Goal: Task Accomplishment & Management: Complete application form

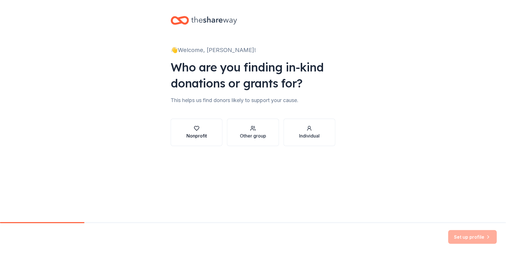
click at [193, 132] on div "Nonprofit" at bounding box center [196, 135] width 21 height 7
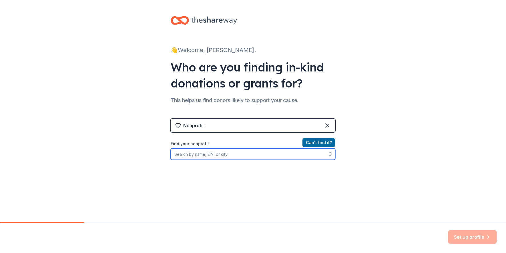
click at [189, 155] on input "Find your nonprofit" at bounding box center [253, 153] width 165 height 11
type input "[US_EMPLOYER_IDENTIFICATION_NUMBER]"
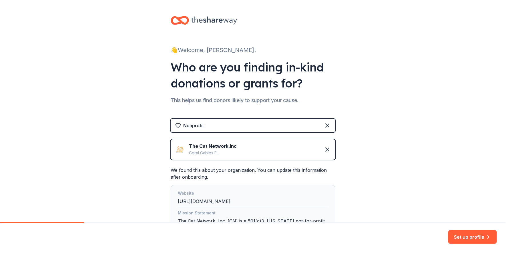
drag, startPoint x: 492, startPoint y: 165, endPoint x: 477, endPoint y: 170, distance: 15.7
click at [477, 171] on div "👋 Welcome, [PERSON_NAME]! Who are you finding in-kind donations or grants for? …" at bounding box center [253, 156] width 506 height 312
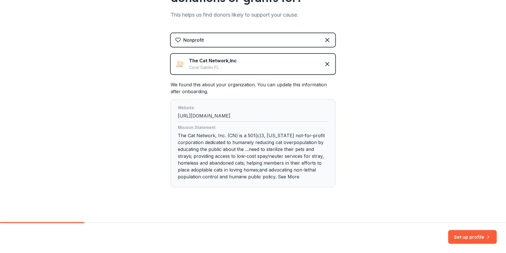
scroll to position [89, 0]
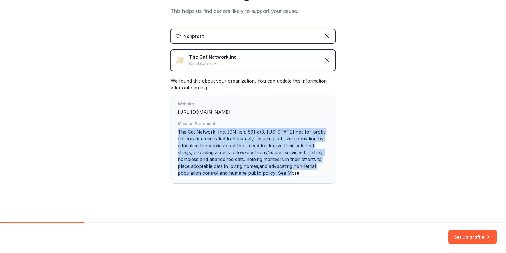
drag, startPoint x: 177, startPoint y: 129, endPoint x: 330, endPoint y: 172, distance: 159.7
click at [330, 172] on div "Website [URL][DOMAIN_NAME] Mission Statement The Cat Network, Inc. (CN) is a 50…" at bounding box center [253, 140] width 165 height 88
copy div "The Cat Network, Inc. (CN) is a 501(c)3, [US_STATE] not-for-profit corporation …"
click at [458, 240] on button "Set up profile" at bounding box center [472, 237] width 49 height 14
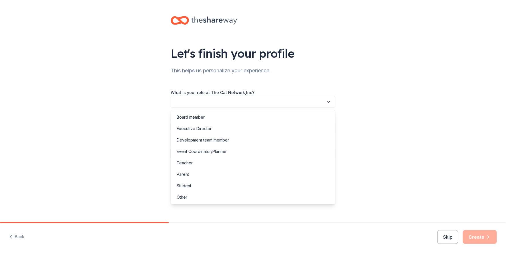
click at [210, 103] on button "button" at bounding box center [253, 102] width 165 height 12
click at [208, 117] on div "Board member" at bounding box center [253, 116] width 162 height 11
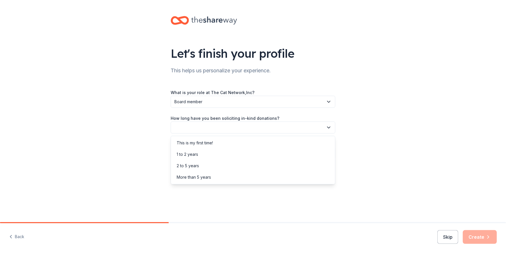
click at [201, 127] on button "button" at bounding box center [253, 127] width 165 height 12
click at [201, 178] on div "More than 5 years" at bounding box center [194, 177] width 34 height 7
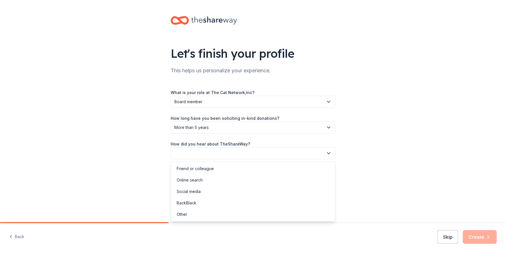
click at [202, 152] on button "button" at bounding box center [253, 153] width 165 height 12
click at [201, 179] on div "Online search" at bounding box center [190, 180] width 26 height 7
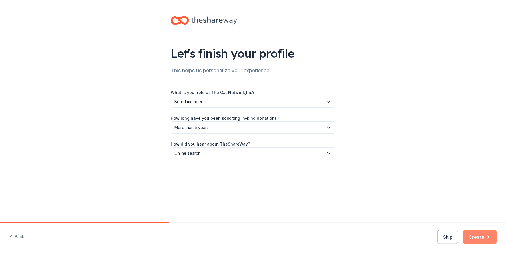
click at [482, 235] on button "Create" at bounding box center [480, 237] width 34 height 14
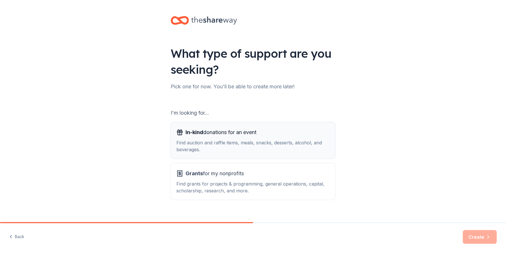
click at [222, 136] on span "In-kind donations for an event" at bounding box center [220, 132] width 71 height 9
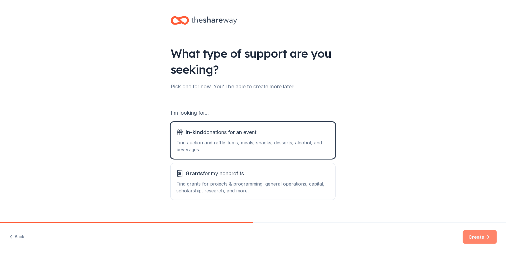
click at [472, 240] on button "Create" at bounding box center [480, 237] width 34 height 14
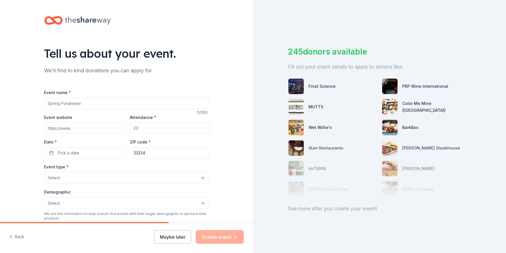
click at [49, 105] on input "Event name *" at bounding box center [126, 103] width 165 height 11
type input "Toast To Cat Network 30th Anniversary Celebration"
click at [85, 127] on input "Event website" at bounding box center [83, 127] width 79 height 11
type input "https://www.thecatnetwork.org"
click at [137, 128] on input "Attendance *" at bounding box center [169, 127] width 79 height 11
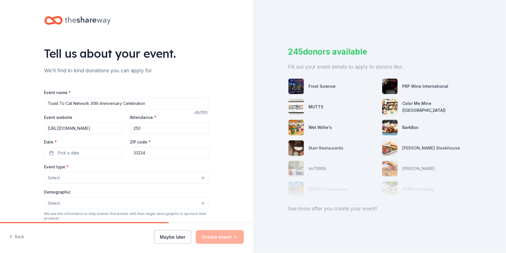
type input "250"
click at [38, 153] on div "Tell us about your event. We'll find in-kind donations you can apply for. Event…" at bounding box center [126, 190] width 183 height 380
click at [47, 153] on button "Pick a date" at bounding box center [83, 152] width 79 height 11
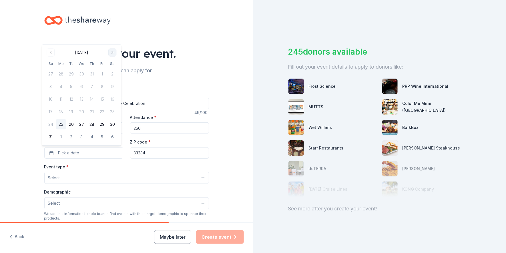
click at [111, 53] on button "Go to next month" at bounding box center [112, 53] width 8 height 8
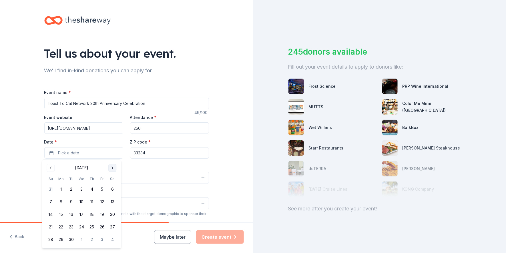
click at [110, 168] on button "Go to next month" at bounding box center [112, 168] width 8 height 8
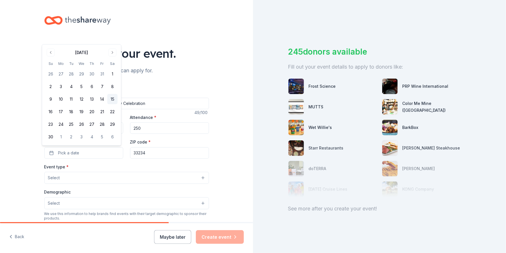
click at [117, 97] on button "15" at bounding box center [112, 99] width 10 height 10
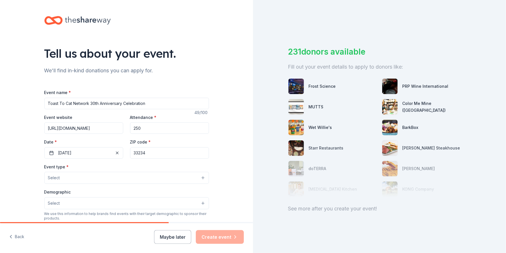
drag, startPoint x: 137, startPoint y: 152, endPoint x: 156, endPoint y: 153, distance: 19.4
click at [156, 153] on input "33234" at bounding box center [169, 152] width 79 height 11
type input "33143"
click at [60, 173] on button "Select" at bounding box center [126, 178] width 165 height 12
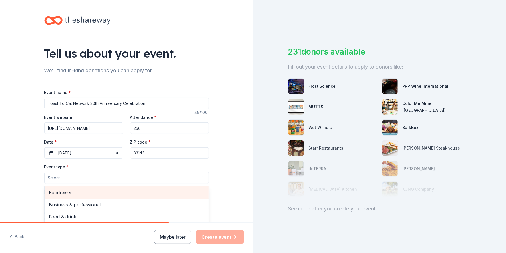
click at [58, 192] on span "Fundraiser" at bounding box center [126, 192] width 155 height 7
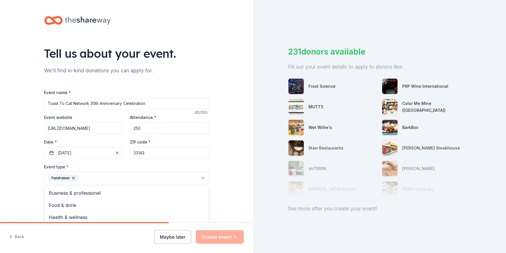
click at [344, 232] on div "Tell us about your event. We'll find in-kind donations you can apply for. Event…" at bounding box center [253, 126] width 506 height 253
click at [71, 203] on button "Select" at bounding box center [126, 204] width 165 height 12
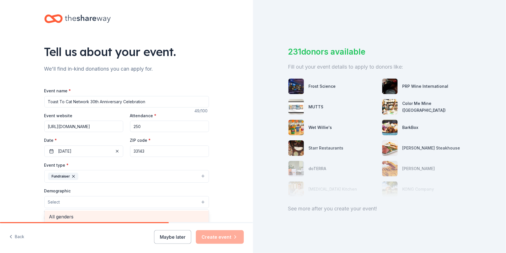
click at [76, 218] on span "All genders" at bounding box center [126, 216] width 155 height 7
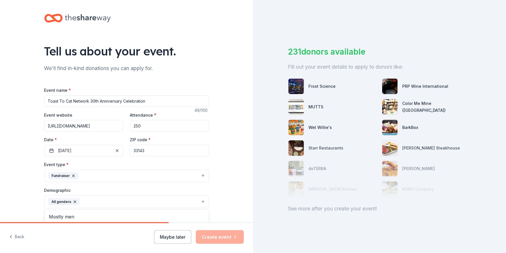
scroll to position [1, 0]
drag, startPoint x: 505, startPoint y: 147, endPoint x: 501, endPoint y: 167, distance: 21.1
click at [501, 167] on div "Tell us about your event. We'll find in-kind donations you can apply for. Event…" at bounding box center [253, 126] width 506 height 253
click at [499, 163] on div "231 donors available Fill out your event details to apply to donors like: Frost…" at bounding box center [379, 126] width 253 height 253
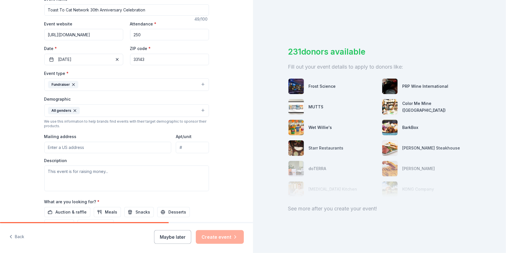
scroll to position [104, 0]
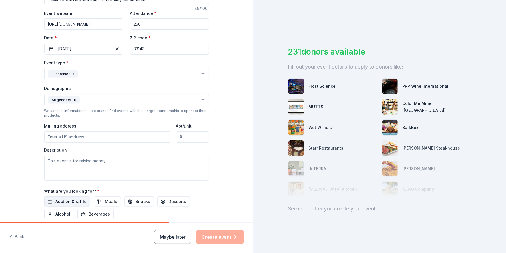
click at [69, 201] on span "Auction & raffle" at bounding box center [71, 201] width 31 height 7
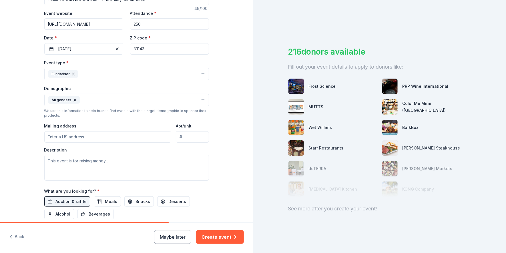
click at [85, 133] on input "Mailing address" at bounding box center [107, 136] width 127 height 11
type input "12125 SW 114th Place"
type input "Miami, Fl"
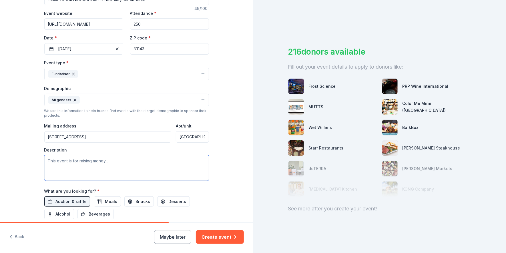
click at [52, 161] on textarea at bounding box center [126, 168] width 165 height 26
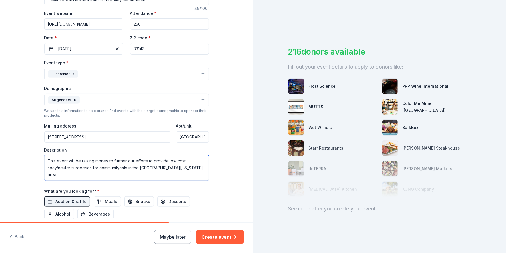
drag, startPoint x: 79, startPoint y: 166, endPoint x: 82, endPoint y: 167, distance: 3.0
click at [82, 167] on textarea "This event will be raising money to further our efforts to provide low cost spa…" at bounding box center [126, 168] width 165 height 26
click at [175, 168] on textarea "This event will be raising money to further our efforts to provide low cost spa…" at bounding box center [126, 168] width 165 height 26
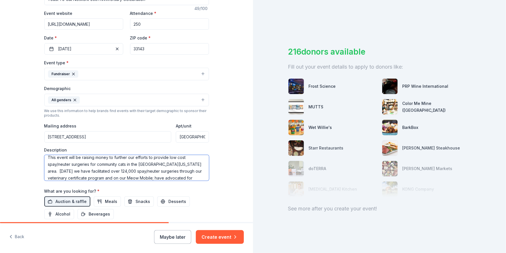
scroll to position [11, 0]
click at [195, 169] on textarea "This event will be raising money to further our efforts to provide low cost spa…" at bounding box center [126, 168] width 165 height 26
click at [110, 176] on textarea "This event will be raising money to further our efforts to provide low cost spa…" at bounding box center [126, 168] width 165 height 26
click at [106, 171] on textarea "This event will be raising money to further our efforts to provide low cost spa…" at bounding box center [126, 168] width 165 height 26
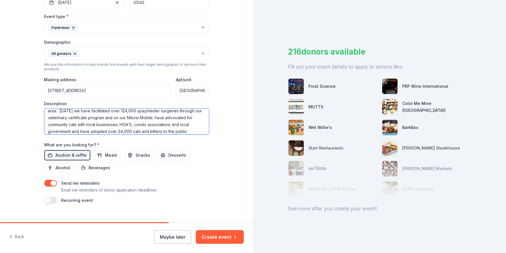
scroll to position [159, 0]
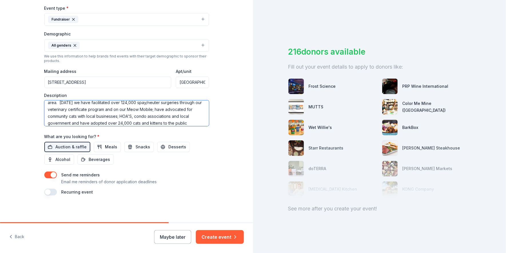
type textarea "This event will be raising money to further our efforts to provide low cost spa…"
drag, startPoint x: 132, startPoint y: 198, endPoint x: 177, endPoint y: 220, distance: 49.7
click at [169, 217] on div "Tell us about your event. We'll find in-kind donations you can apply for. Event…" at bounding box center [126, 32] width 183 height 382
click at [223, 237] on button "Create event" at bounding box center [220, 237] width 48 height 14
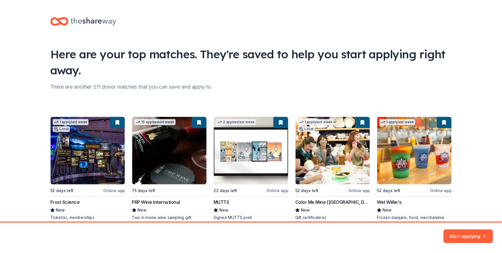
scroll to position [32, 0]
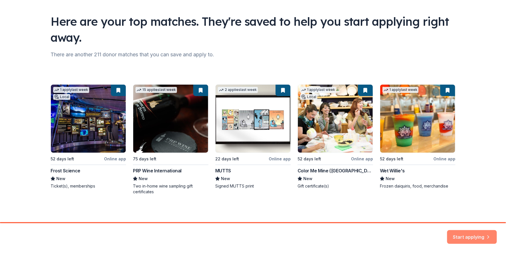
click at [463, 232] on button "Start applying" at bounding box center [472, 234] width 50 height 14
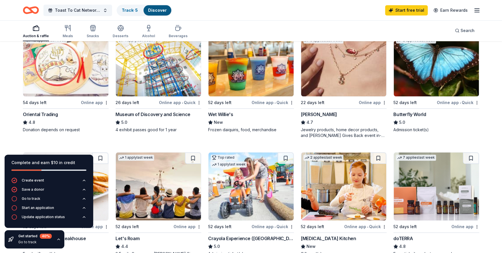
scroll to position [202, 0]
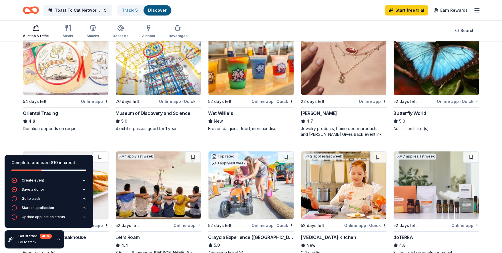
click at [86, 99] on div "Online app" at bounding box center [95, 101] width 28 height 7
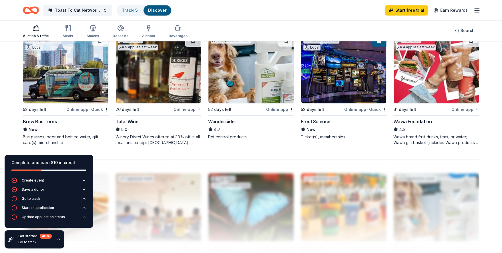
scroll to position [438, 0]
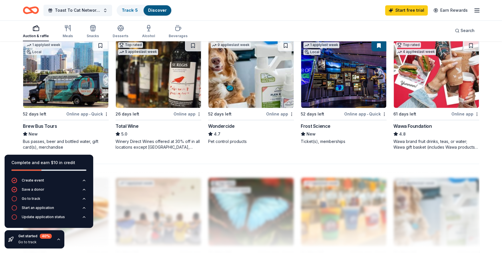
click at [420, 89] on img at bounding box center [436, 74] width 85 height 68
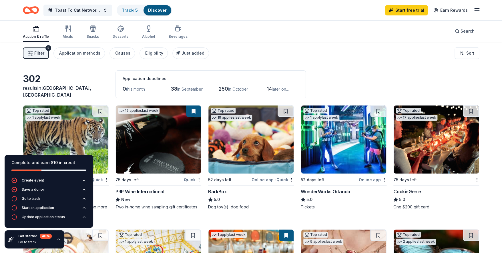
scroll to position [577, 0]
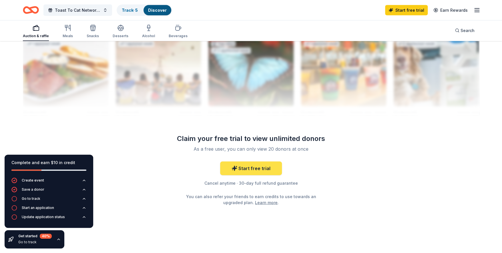
click at [258, 167] on link "Start free trial" at bounding box center [251, 168] width 62 height 14
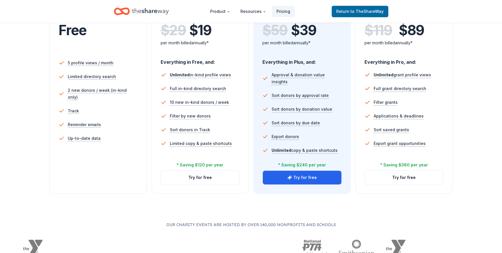
scroll to position [131, 0]
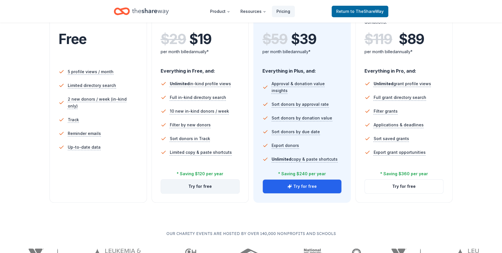
click at [205, 187] on button "Try for free" at bounding box center [200, 186] width 79 height 14
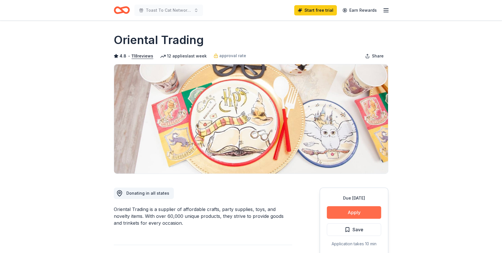
click at [350, 213] on button "Apply" at bounding box center [354, 212] width 54 height 13
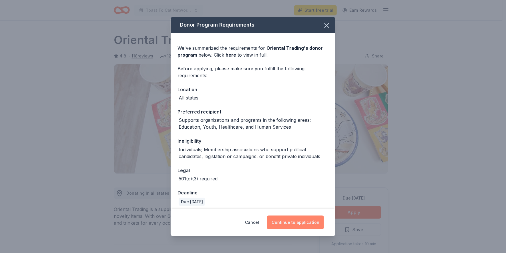
click at [291, 221] on button "Continue to application" at bounding box center [295, 222] width 57 height 14
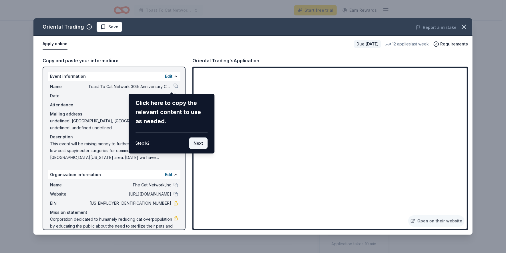
click at [195, 144] on button "Next" at bounding box center [198, 142] width 19 height 11
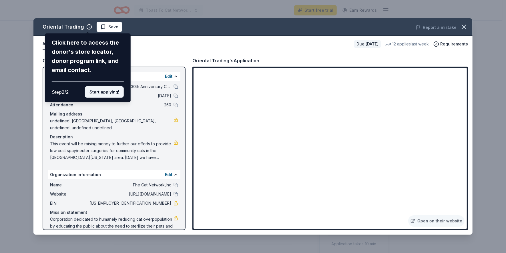
click at [107, 94] on button "Start applying!" at bounding box center [104, 91] width 39 height 11
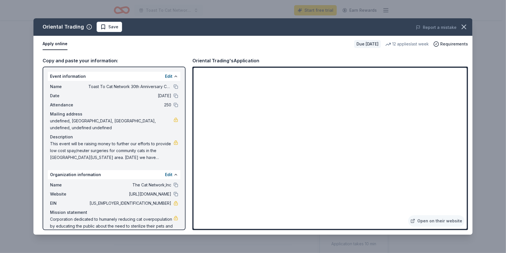
drag, startPoint x: 49, startPoint y: 135, endPoint x: 105, endPoint y: 137, distance: 56.1
click at [111, 139] on div "Name Toast To Cat Network 30th Anniversary Celebration Date 11/15/25 Attendance…" at bounding box center [114, 122] width 133 height 82
click at [56, 140] on span "This event will be raising money to further our efforts to provide low cost spa…" at bounding box center [111, 150] width 123 height 21
drag, startPoint x: 50, startPoint y: 136, endPoint x: 142, endPoint y: 143, distance: 92.0
click at [142, 143] on span "This event will be raising money to further our efforts to provide low cost spa…" at bounding box center [111, 150] width 123 height 21
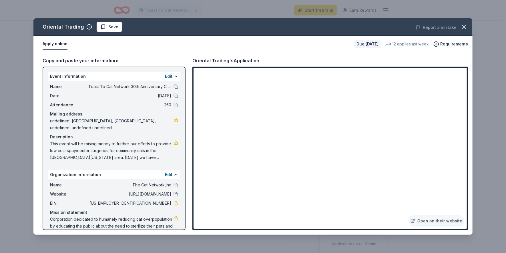
scroll to position [7, 0]
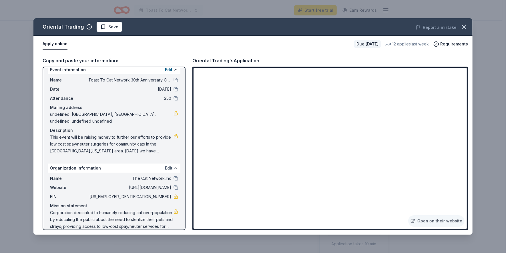
click at [165, 165] on button "Edit" at bounding box center [168, 168] width 7 height 7
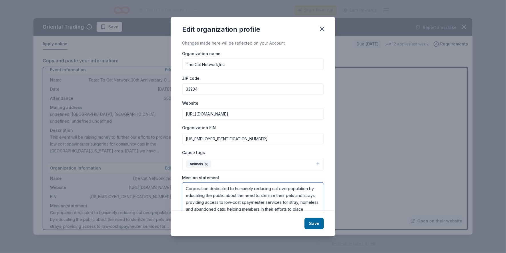
click at [185, 187] on textarea "Corporation dedicated to humanely reducing cat overpopulation by educating the …" at bounding box center [253, 202] width 142 height 39
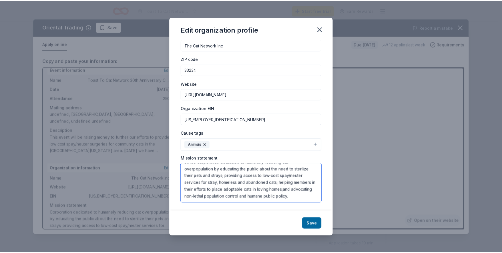
scroll to position [0, 0]
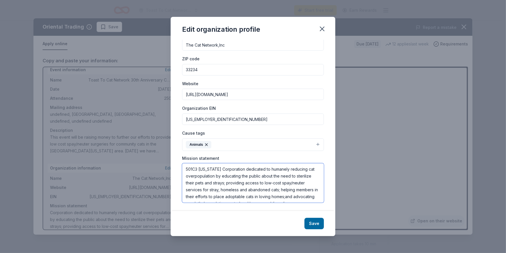
click at [185, 169] on textarea "501C3 Florida Corporation dedicated to humanely reducing cat overpopulation by …" at bounding box center [253, 182] width 142 height 39
type textarea "The Cat Network is a 501C3 [US_STATE] Corporation dedicated to humanely reducin…"
click at [315, 224] on button "Save" at bounding box center [313, 223] width 19 height 11
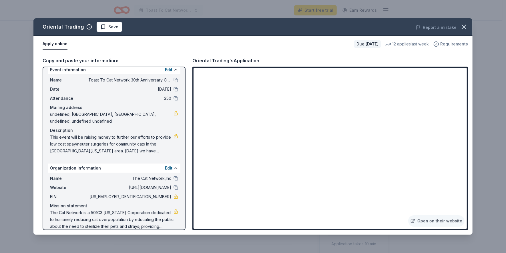
click at [449, 43] on span "Requirements" at bounding box center [454, 44] width 28 height 7
click at [262, 47] on div "Apply online" at bounding box center [196, 44] width 307 height 12
click at [463, 25] on icon "button" at bounding box center [464, 27] width 8 height 8
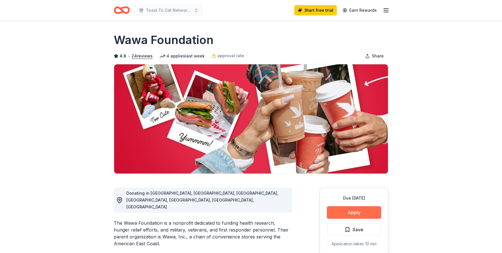
click at [344, 214] on button "Apply" at bounding box center [354, 212] width 54 height 13
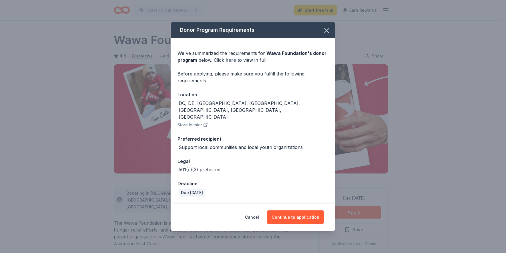
click at [234, 63] on link "here" at bounding box center [231, 60] width 11 height 7
click at [324, 35] on icon "button" at bounding box center [327, 31] width 8 height 8
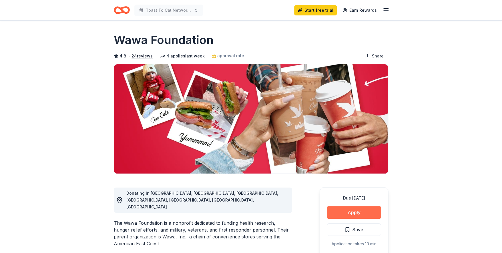
click at [347, 212] on button "Apply" at bounding box center [354, 212] width 54 height 13
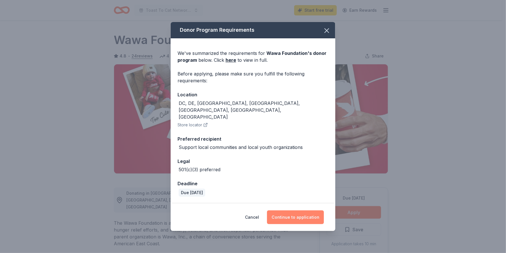
click at [294, 215] on button "Continue to application" at bounding box center [295, 217] width 57 height 14
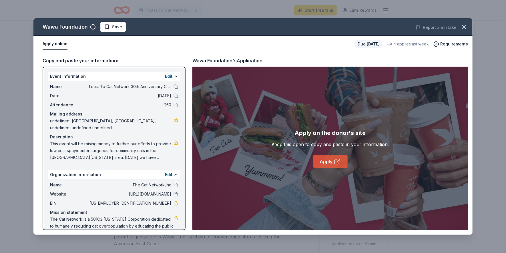
click at [324, 161] on link "Apply" at bounding box center [330, 162] width 35 height 14
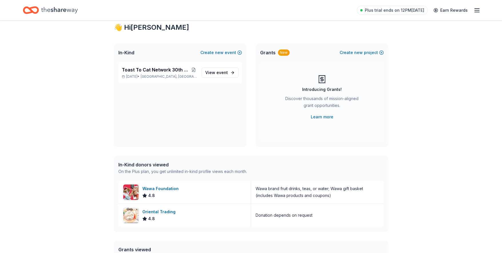
scroll to position [9, 0]
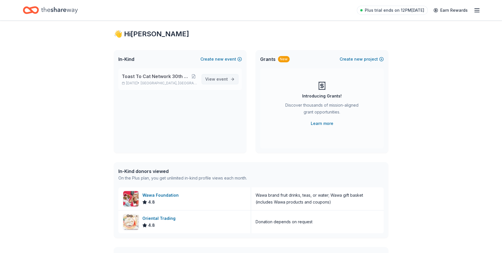
click at [216, 80] on span "View event" at bounding box center [216, 79] width 23 height 7
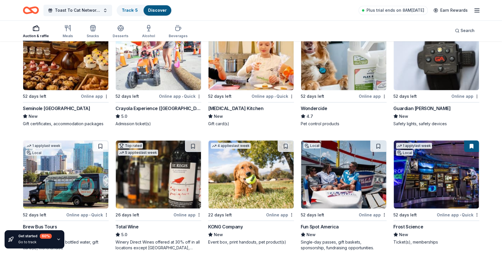
scroll to position [460, 0]
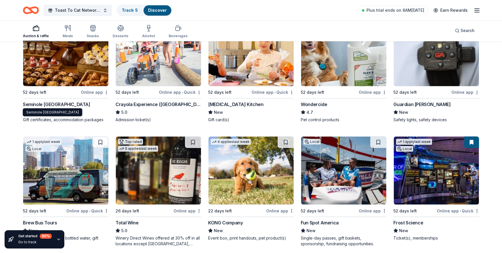
click at [74, 102] on div "Seminole Hard Rock Hotel & Casino Hollywood" at bounding box center [56, 104] width 67 height 7
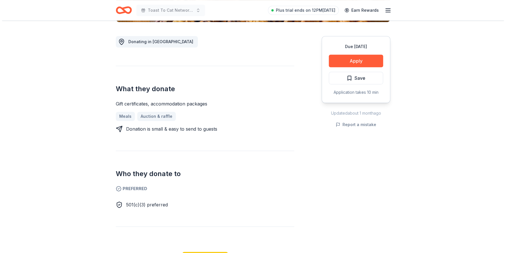
scroll to position [154, 0]
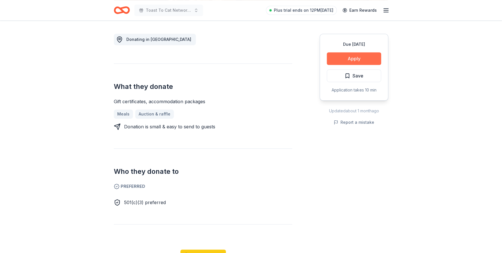
click at [349, 57] on button "Apply" at bounding box center [354, 58] width 54 height 13
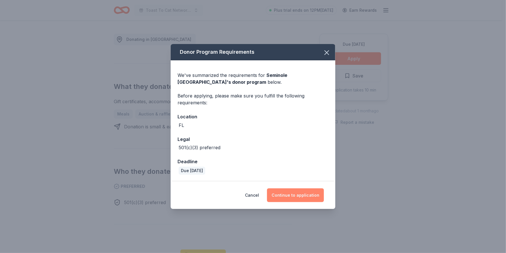
click at [297, 194] on button "Continue to application" at bounding box center [295, 195] width 57 height 14
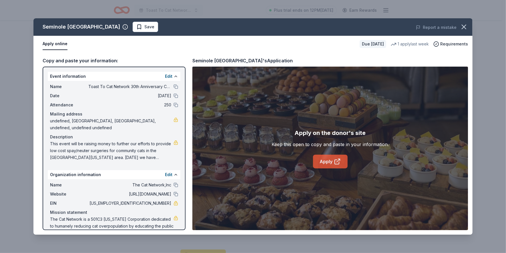
click at [326, 163] on link "Apply" at bounding box center [330, 162] width 35 height 14
